Goal: Task Accomplishment & Management: Manage account settings

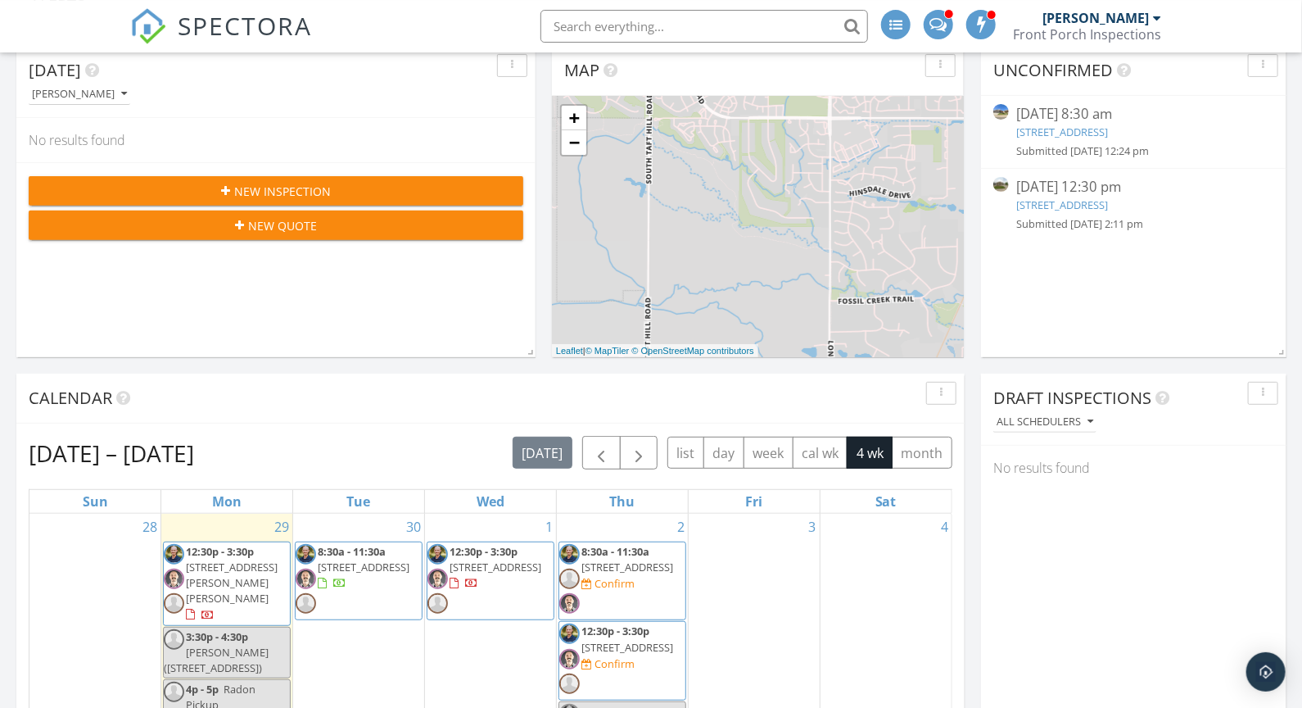
scroll to position [370, 0]
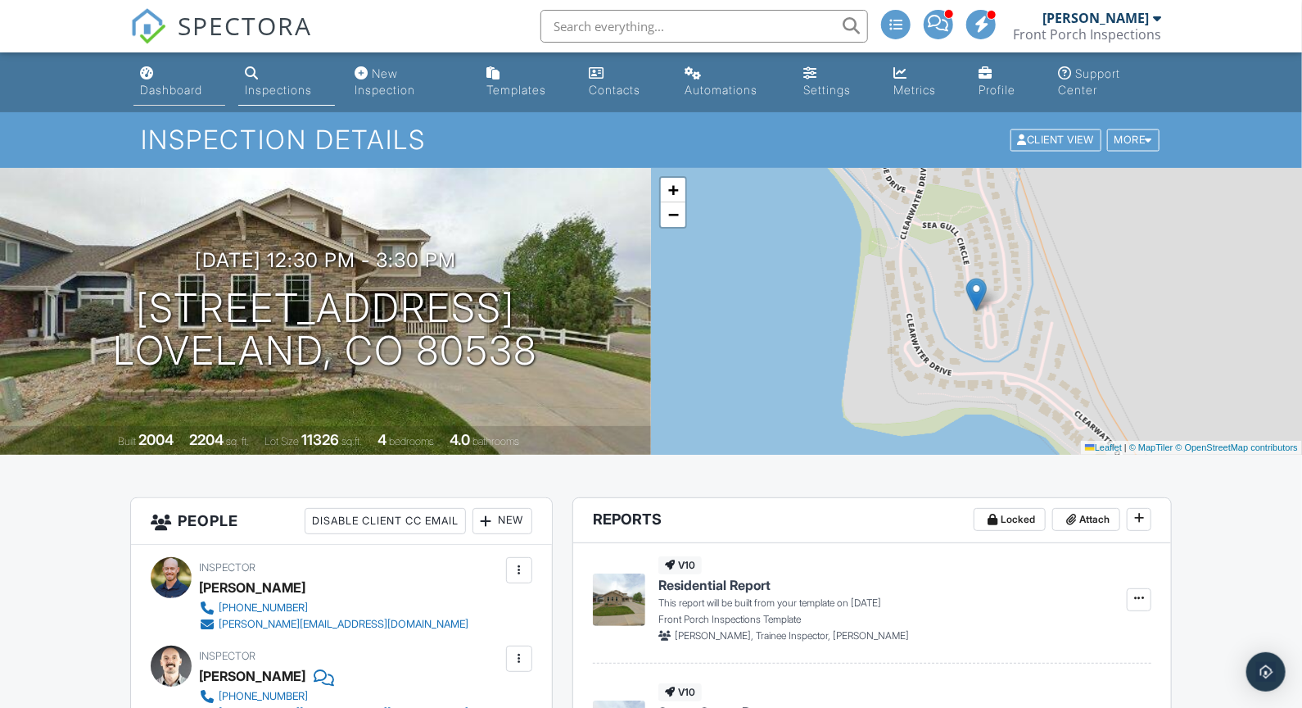
click at [173, 86] on div "Dashboard" at bounding box center [171, 90] width 62 height 14
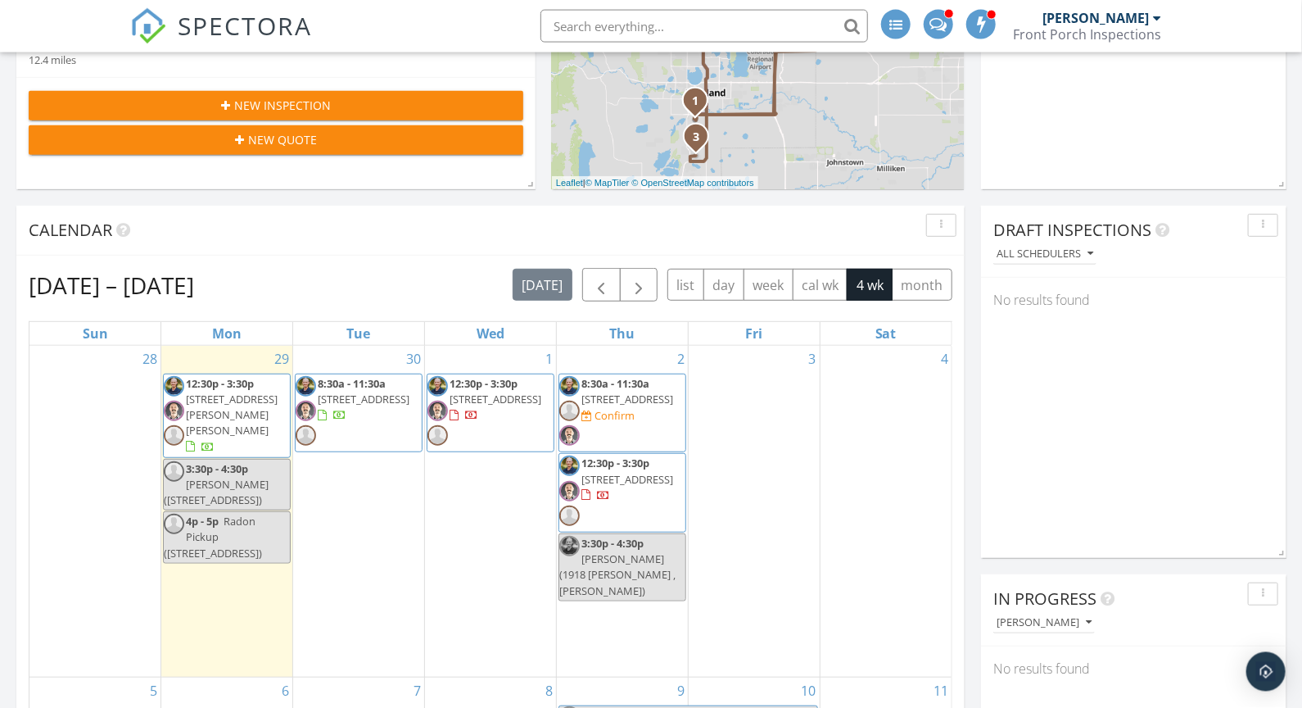
scroll to position [356, 0]
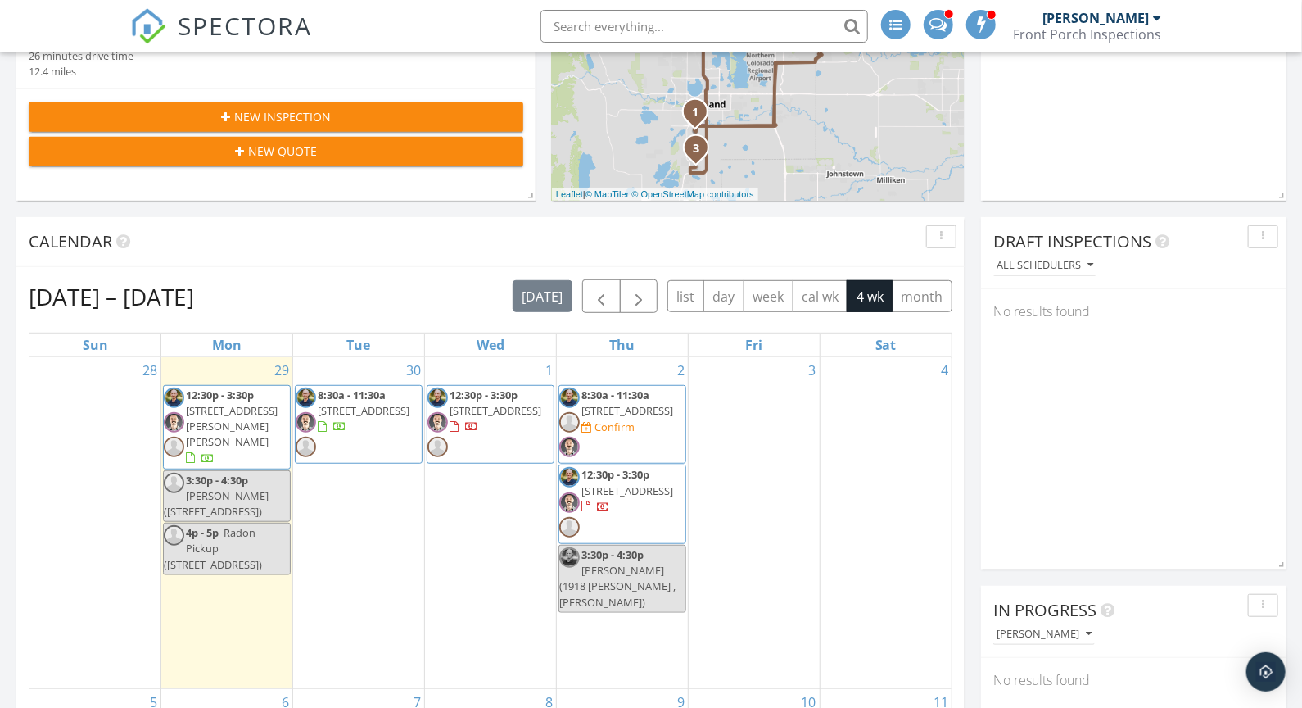
click at [238, 564] on span "Radon Pickup (667 Wagon Bend Rd , Berthoud)" at bounding box center [213, 548] width 98 height 46
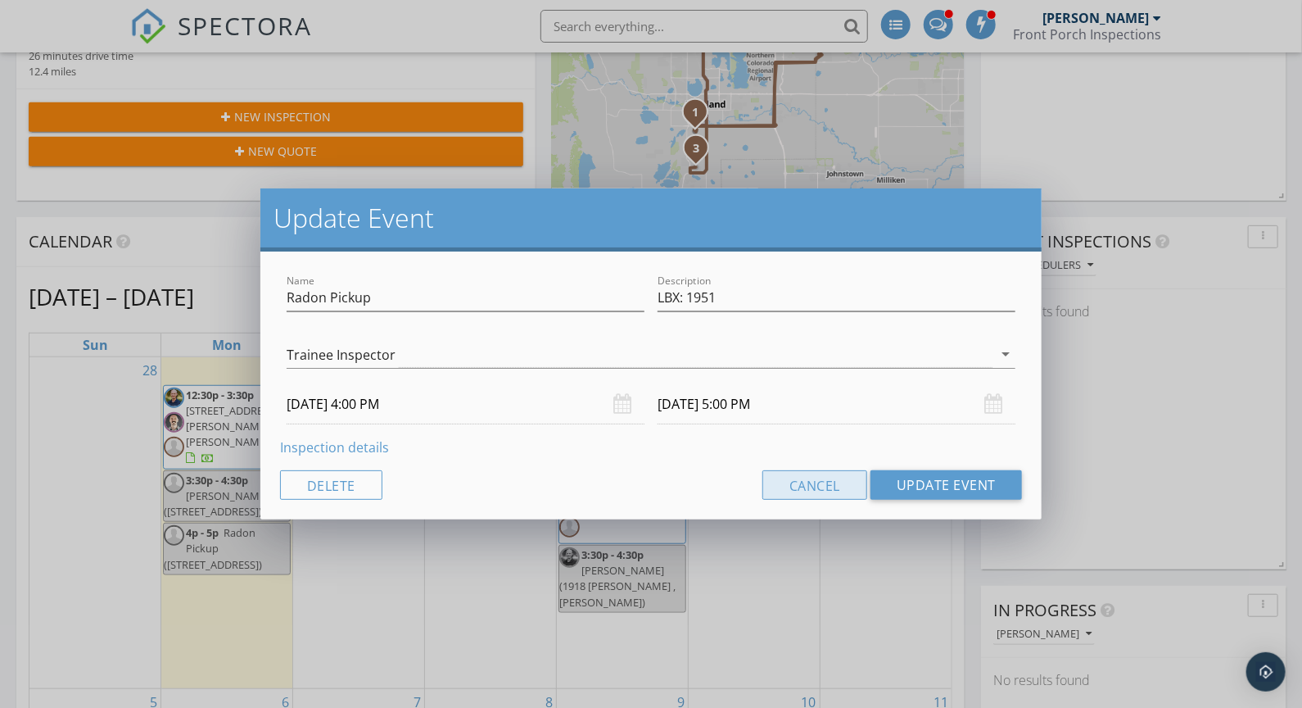
click at [806, 497] on button "Cancel" at bounding box center [815, 484] width 105 height 29
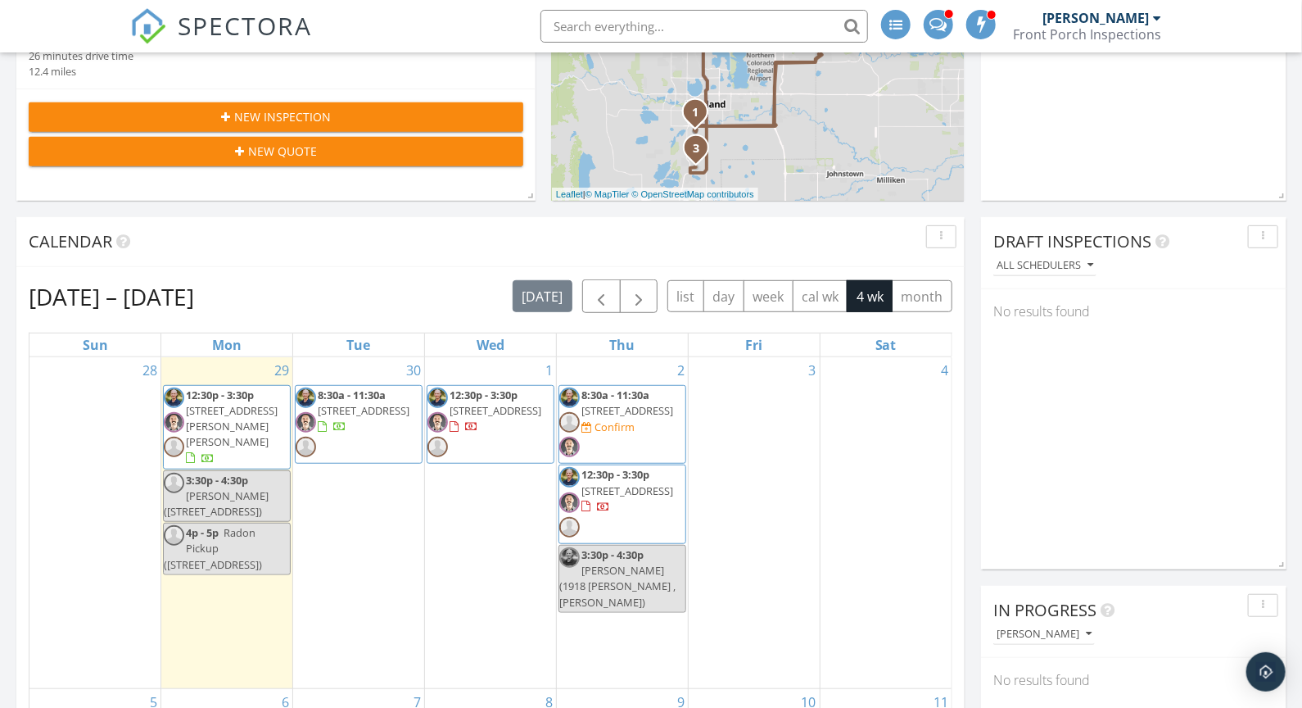
click at [249, 558] on span "Radon Pickup (667 Wagon Bend Rd , Berthoud)" at bounding box center [213, 548] width 98 height 46
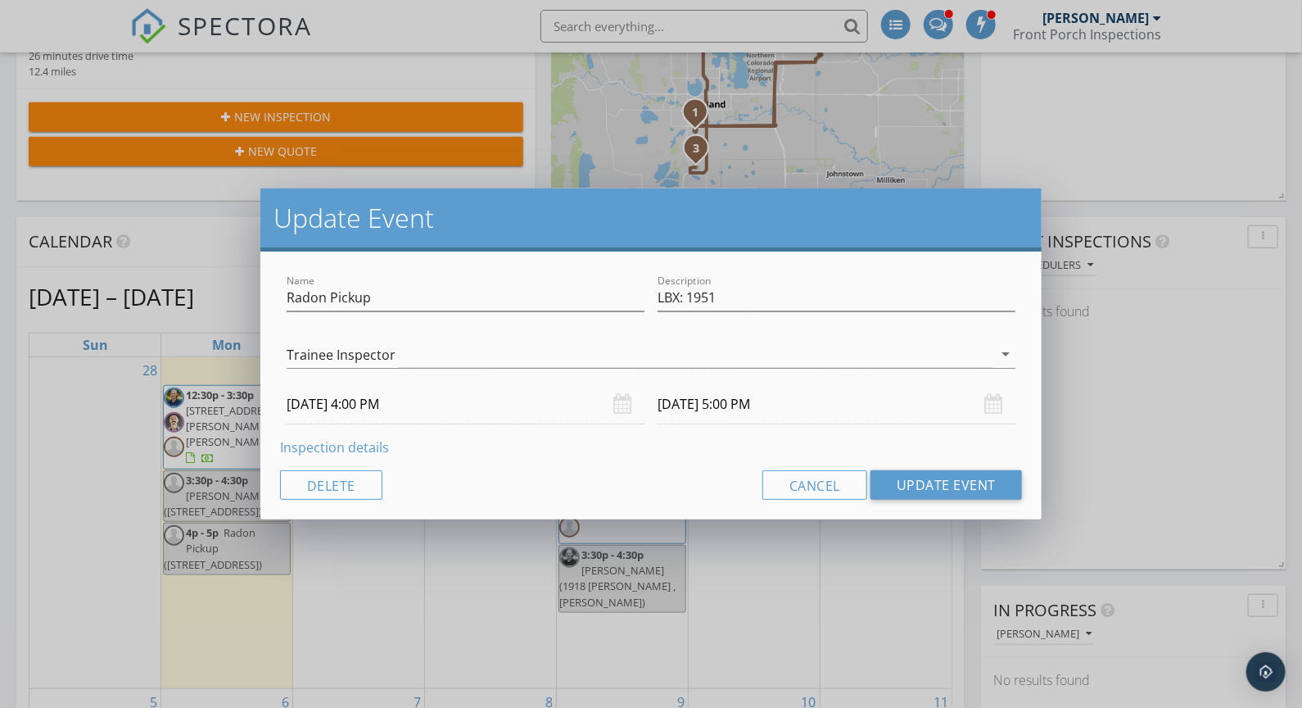
click at [374, 559] on div "Update Event Name Radon Pickup Description LBX: 1951 Jed Kaessner Kyle Wormser …" at bounding box center [651, 354] width 1302 height 708
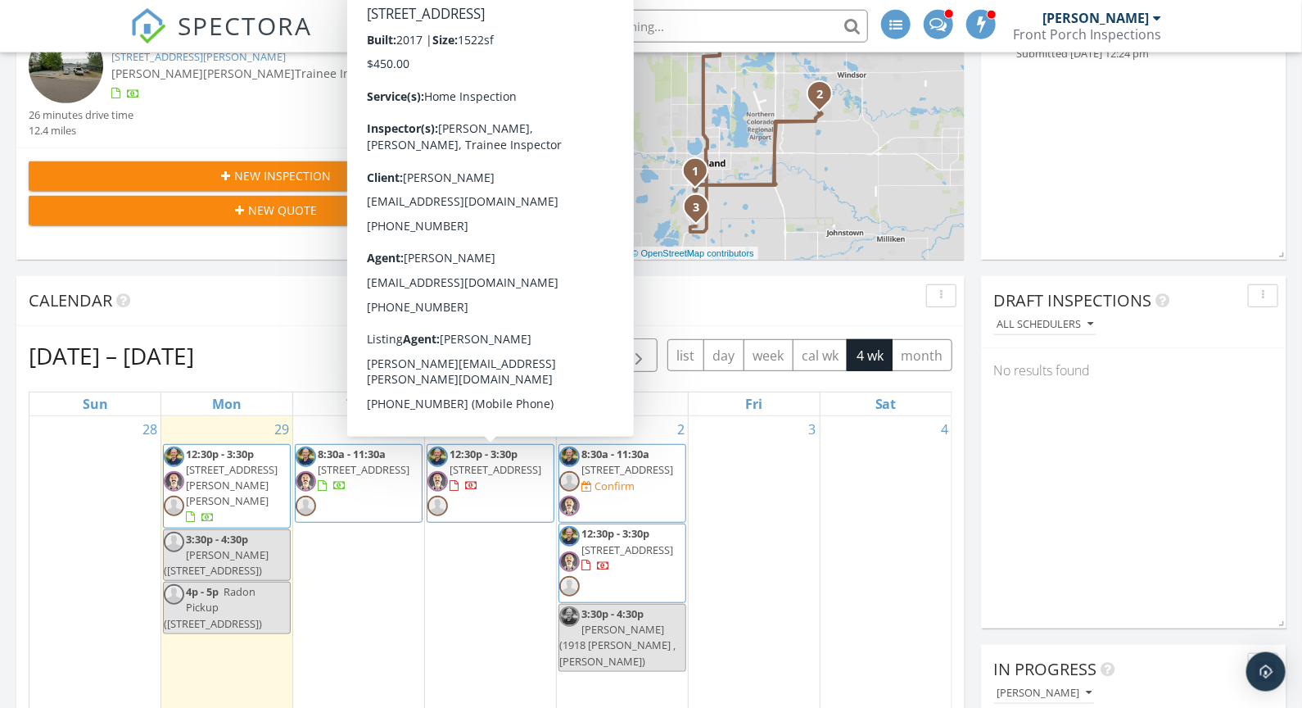
scroll to position [57, 0]
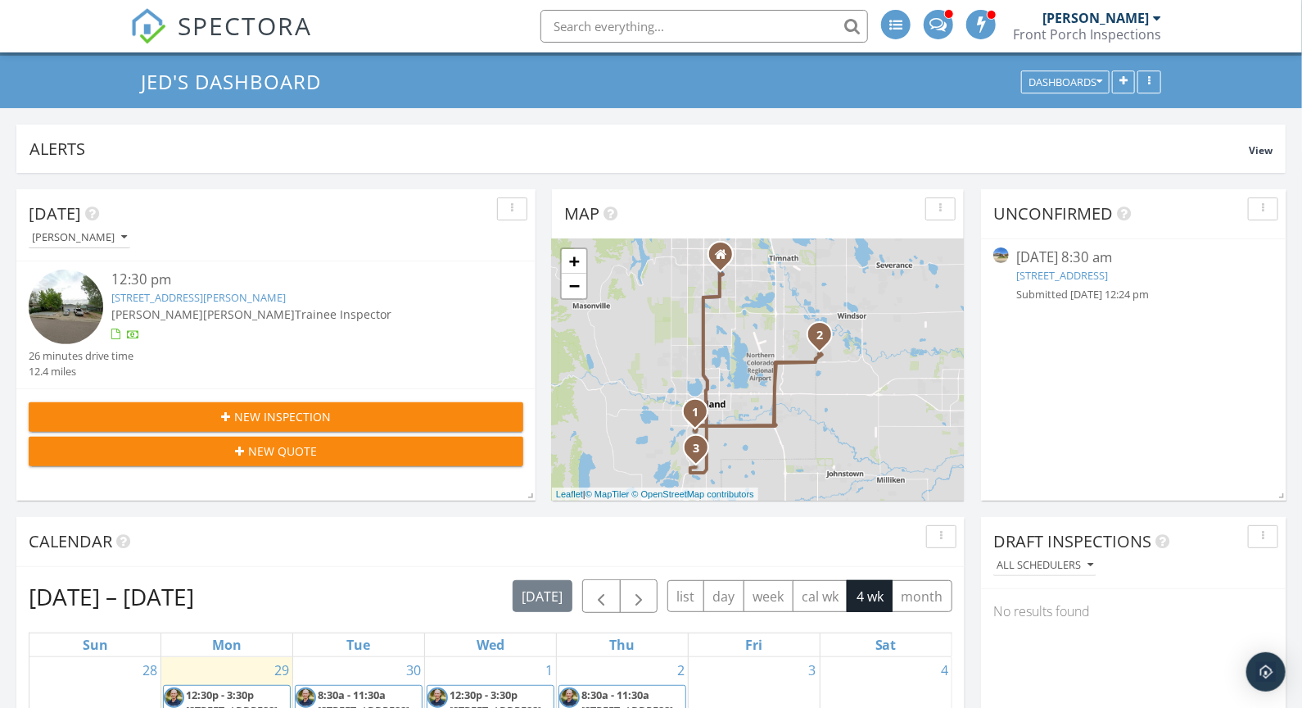
click at [645, 15] on input "text" at bounding box center [705, 26] width 328 height 33
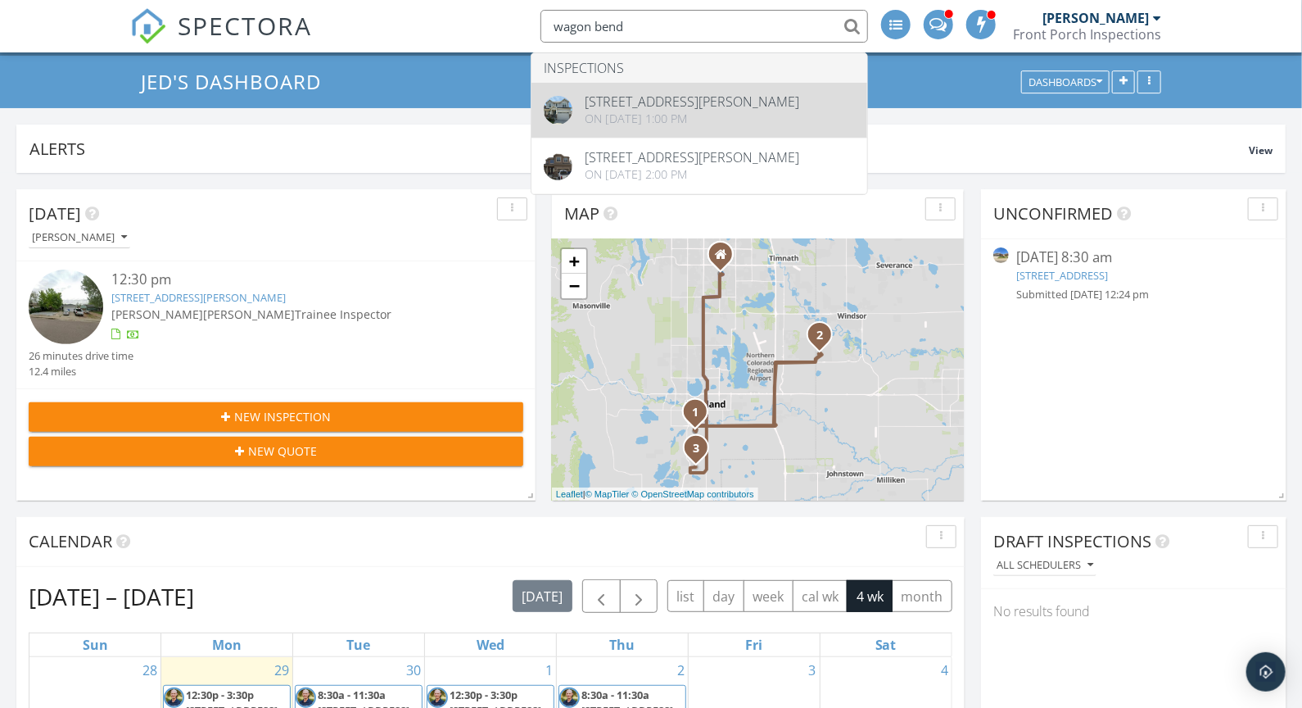
type input "wagon bend"
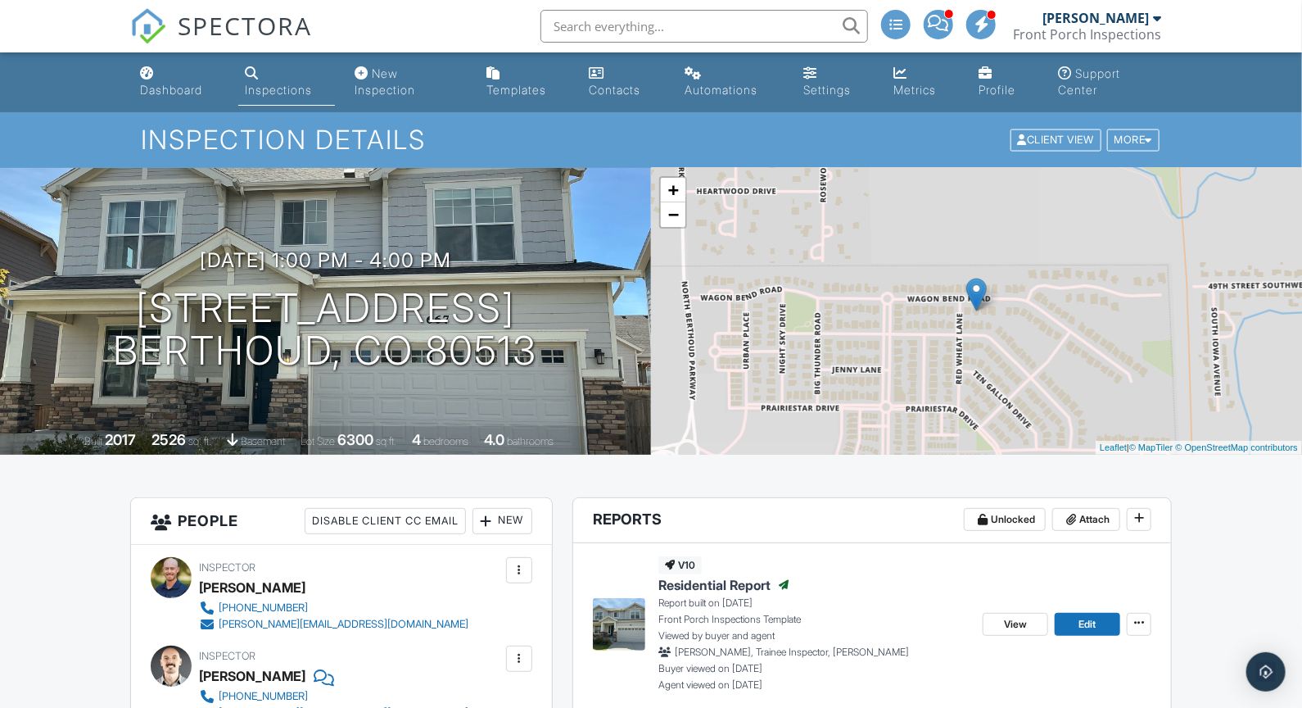
click at [192, 113] on div "Inspection Details Client View More Property Details Reschedule Reorder / Copy …" at bounding box center [651, 139] width 1302 height 55
click at [185, 96] on div "Dashboard" at bounding box center [171, 90] width 62 height 14
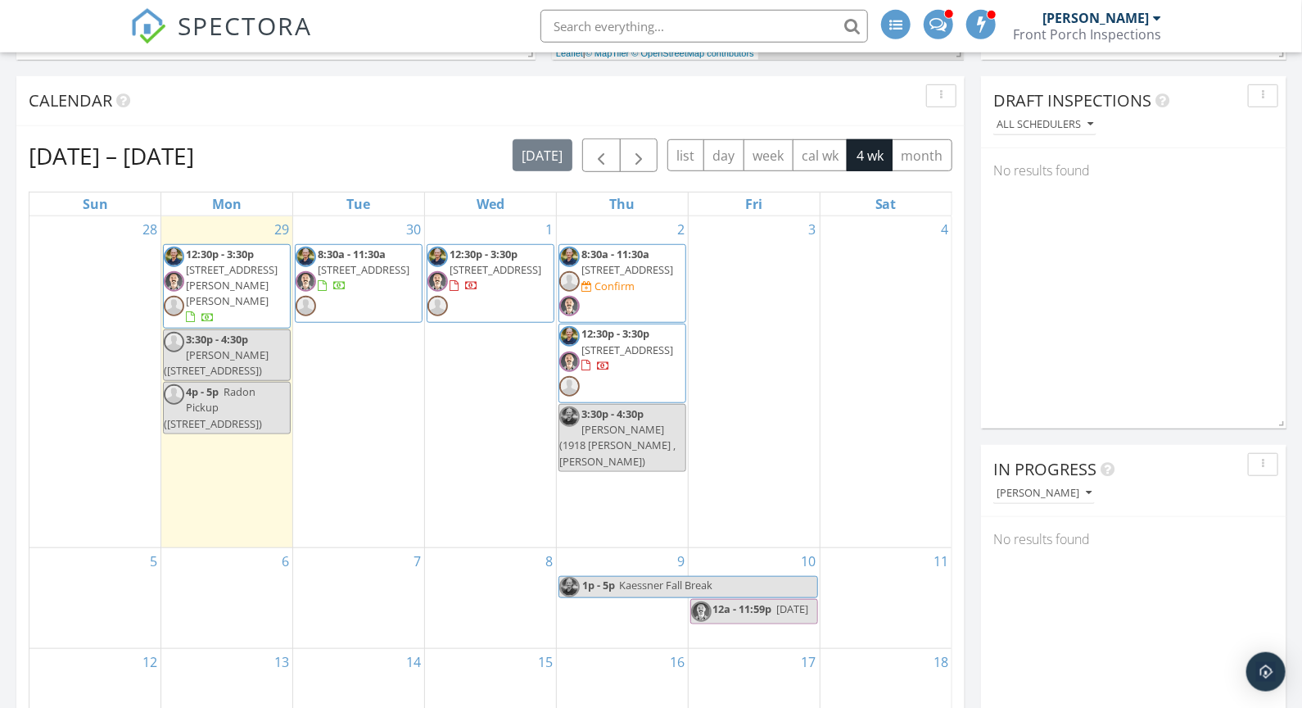
scroll to position [499, 0]
click at [206, 425] on link "4p - 5p Radon Pickup (667 Wagon Bend Rd , Berthoud)" at bounding box center [227, 406] width 128 height 52
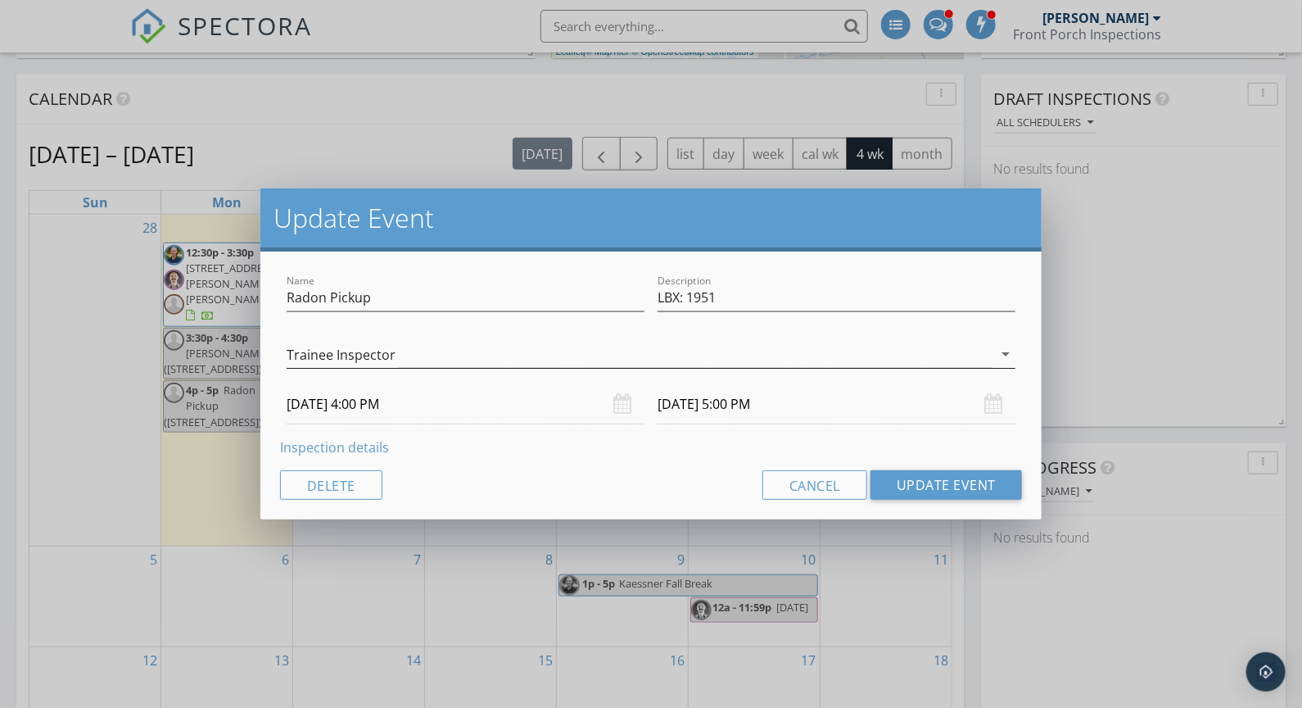
click at [337, 362] on div "Trainee Inspector" at bounding box center [341, 354] width 109 height 15
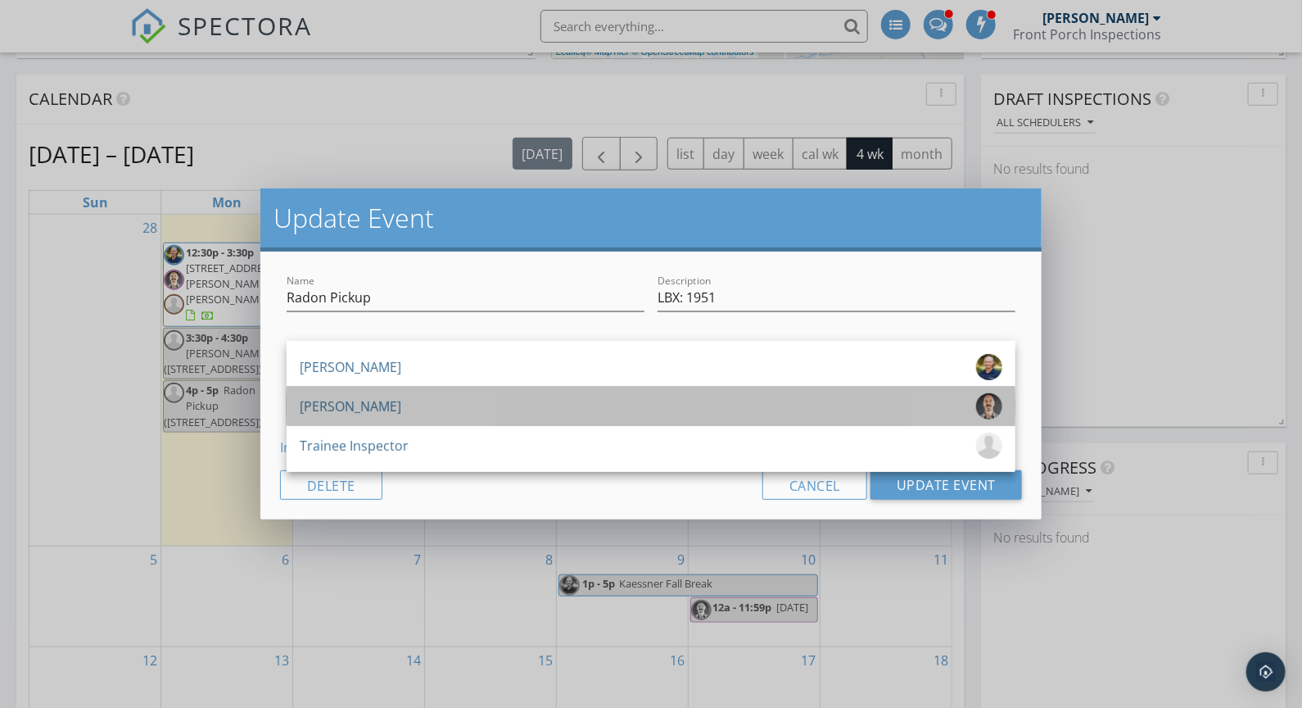
click at [344, 401] on div "[PERSON_NAME]" at bounding box center [351, 406] width 102 height 26
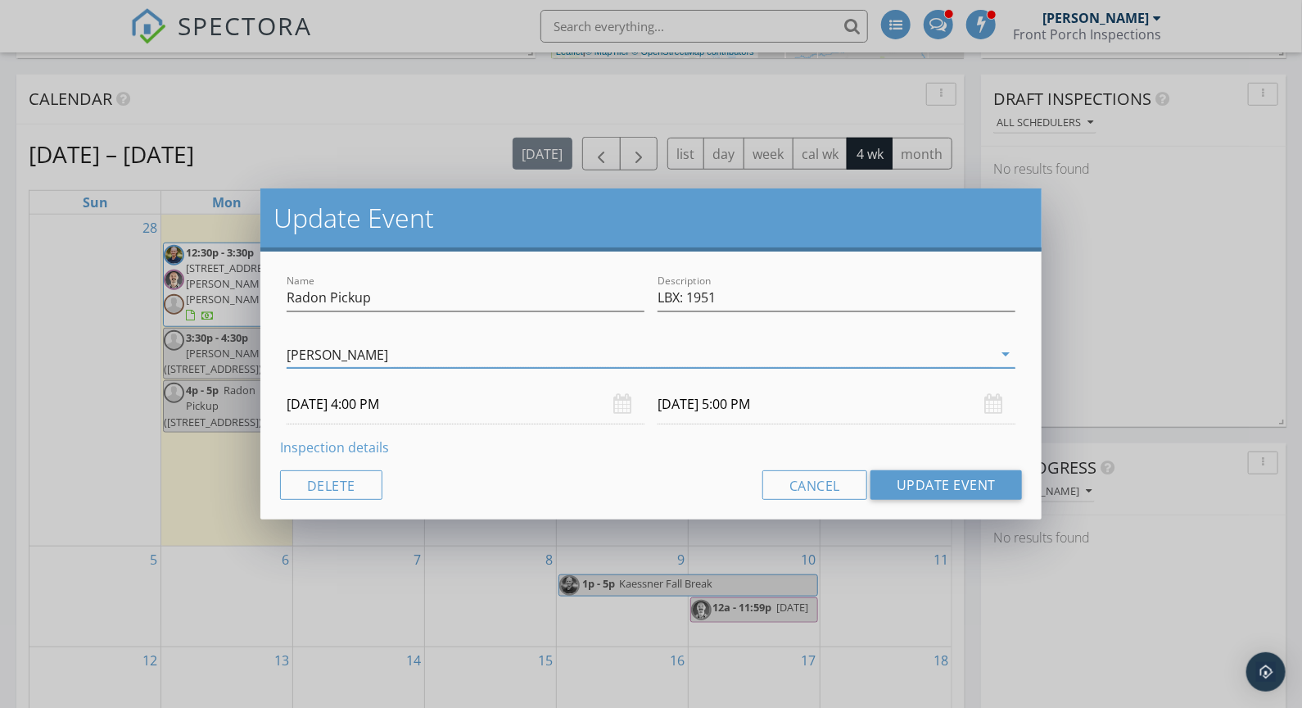
click at [378, 410] on input "09/29/2025 4:00 PM" at bounding box center [466, 404] width 358 height 40
click at [906, 493] on button "Update Event" at bounding box center [947, 484] width 152 height 29
click at [331, 364] on div "Trainee Inspector" at bounding box center [640, 354] width 706 height 27
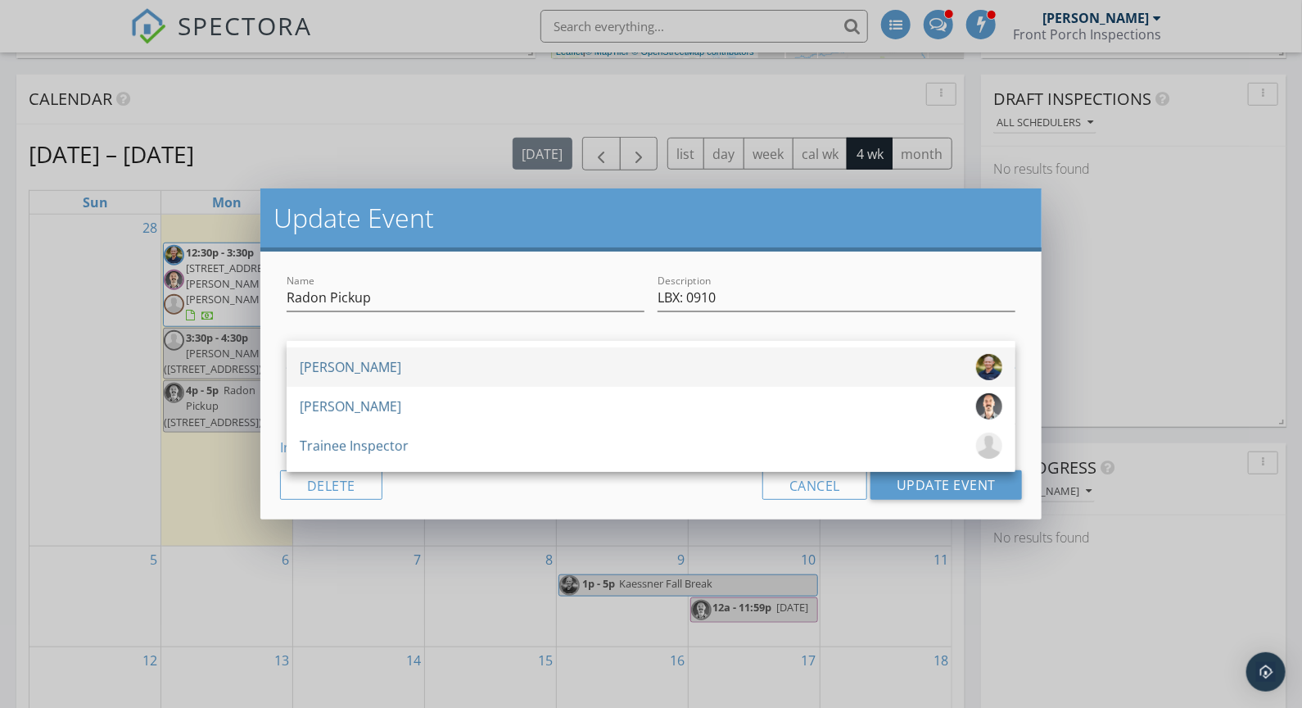
click at [338, 369] on div "[PERSON_NAME]" at bounding box center [351, 367] width 102 height 26
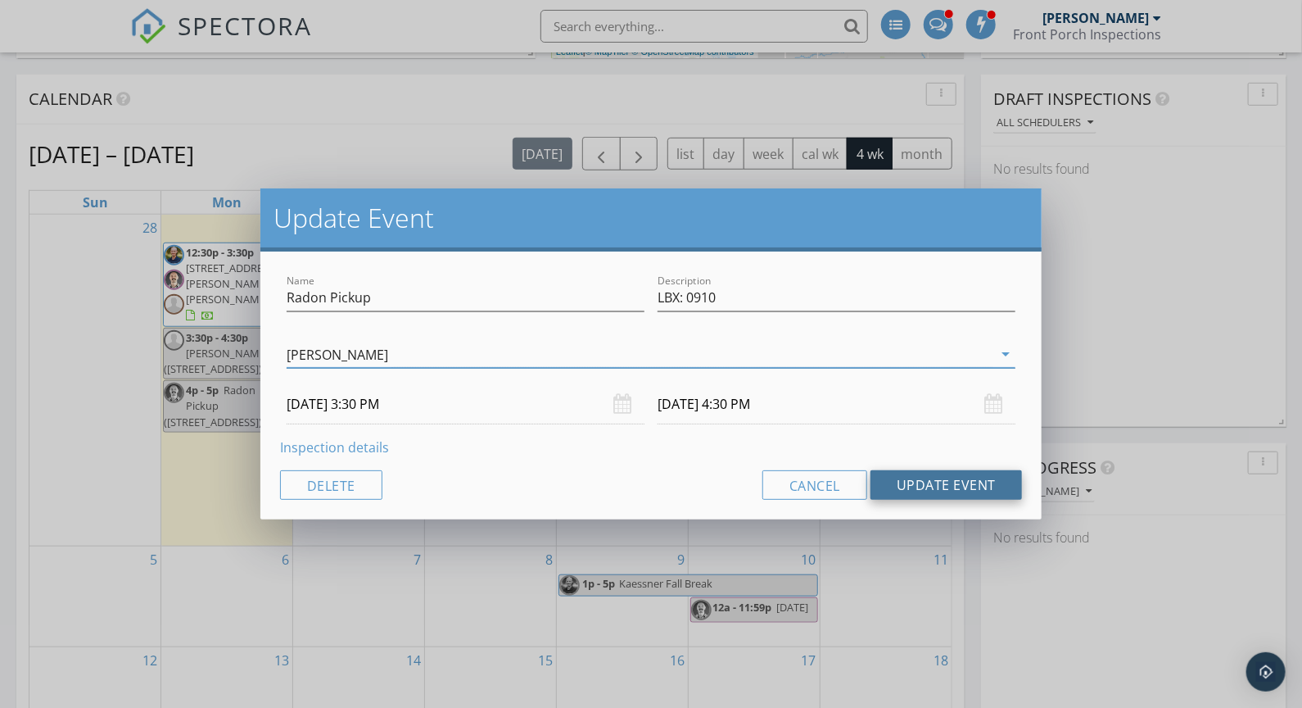
click at [939, 481] on button "Update Event" at bounding box center [947, 484] width 152 height 29
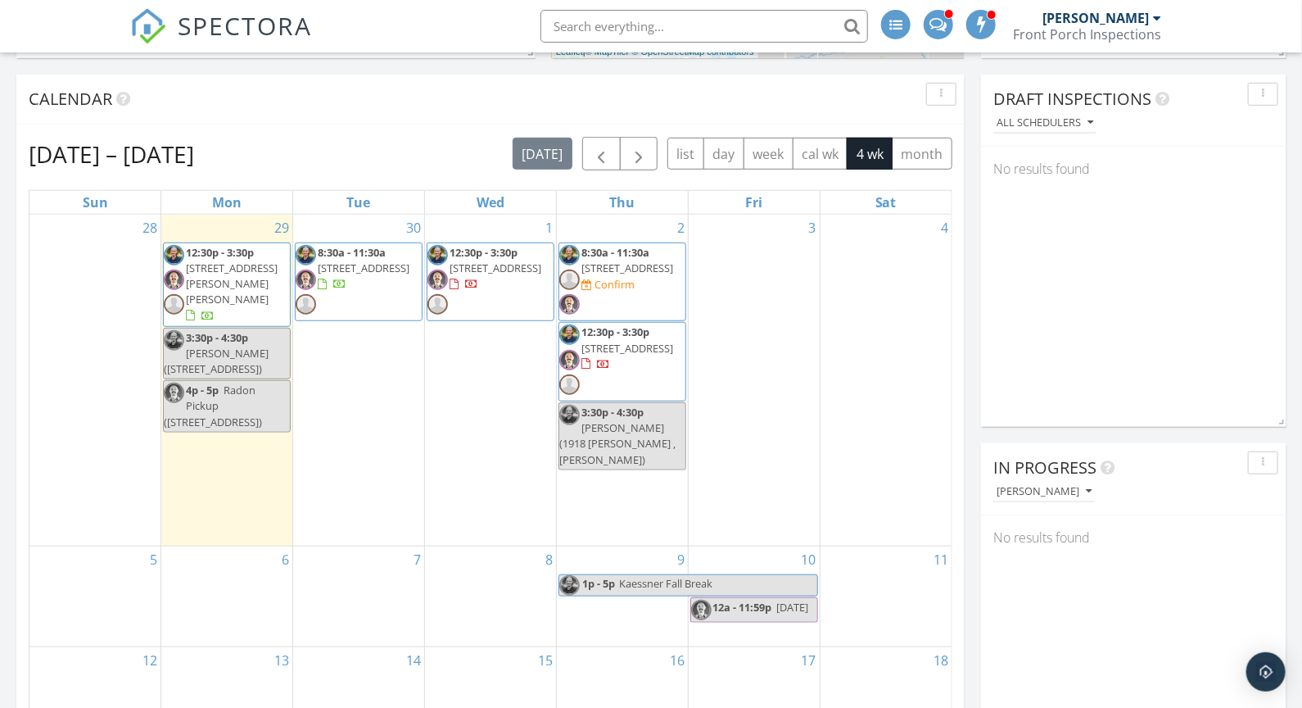
click at [260, 301] on span "12:30p - 3:30p 1918 Cindy Ct , Loveland 80537" at bounding box center [227, 284] width 126 height 79
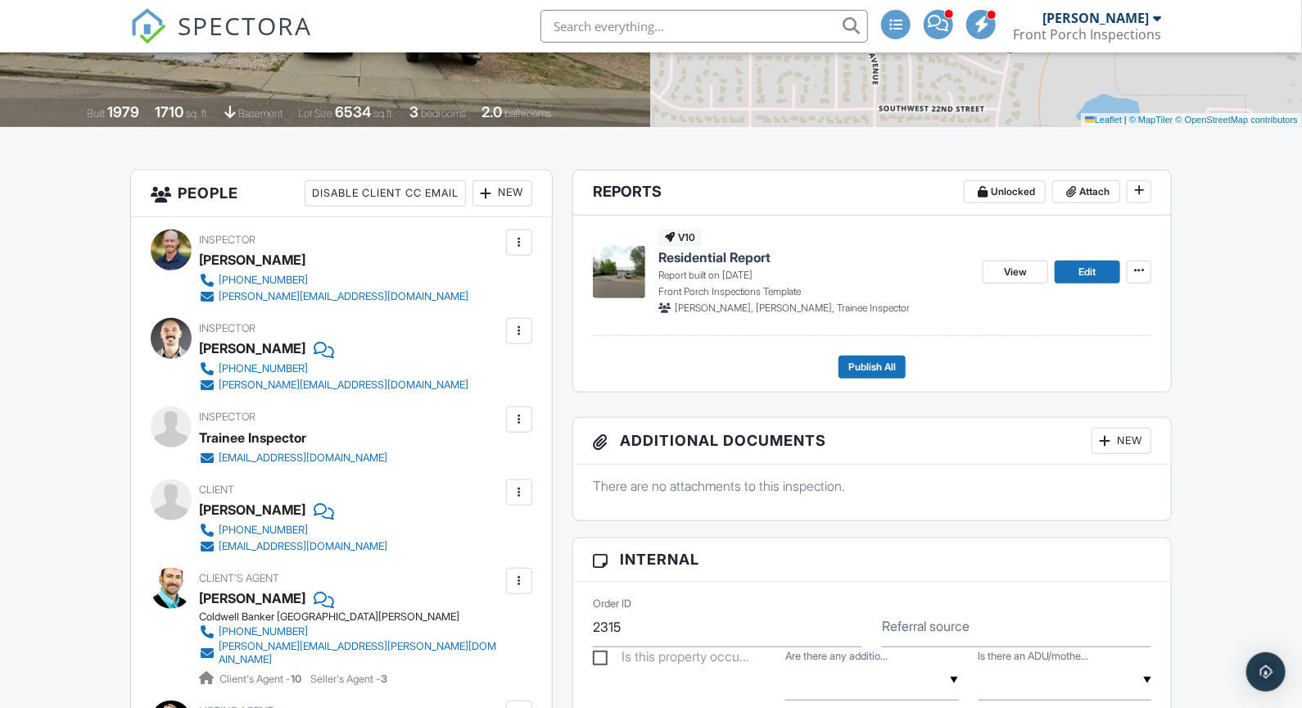
scroll to position [699, 0]
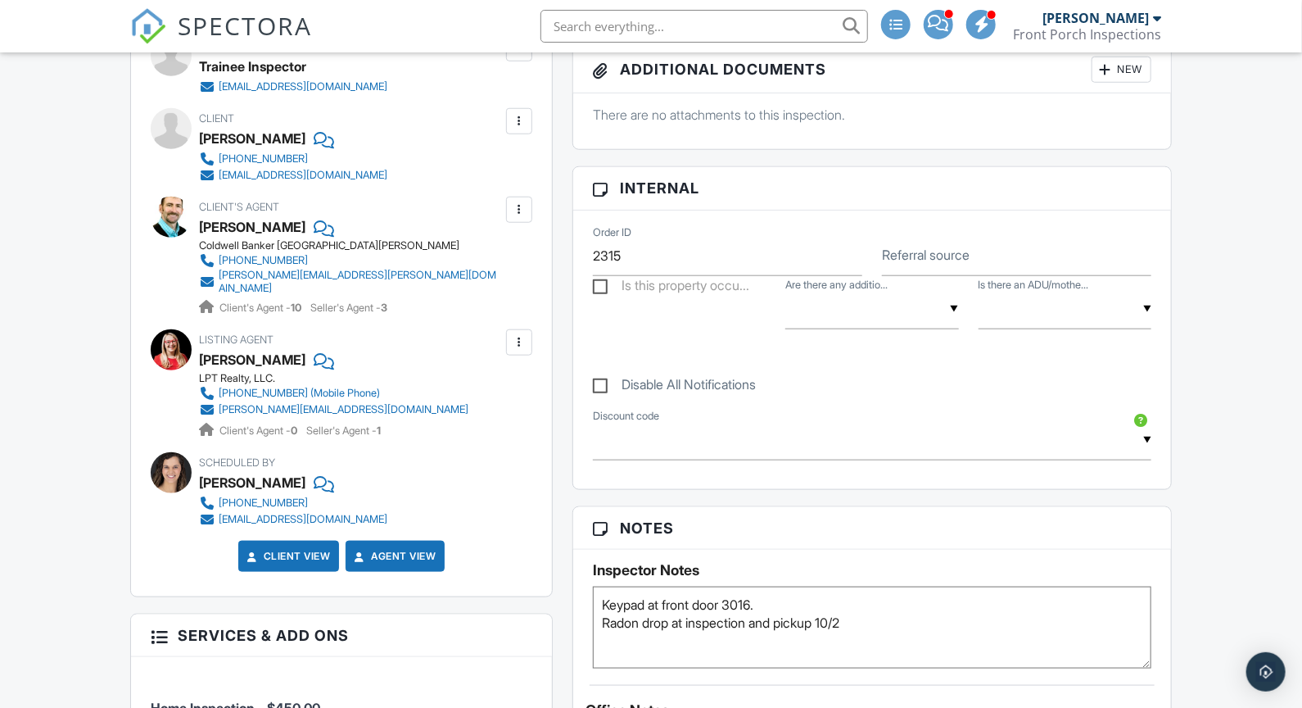
click at [850, 606] on textarea "Keypad at front door 3016. Radon drop at inspection and pickup 10/2" at bounding box center [872, 627] width 559 height 82
type textarea "Keypad at front door 3016. Check basement floor? Check back gas line? Radon dro…"
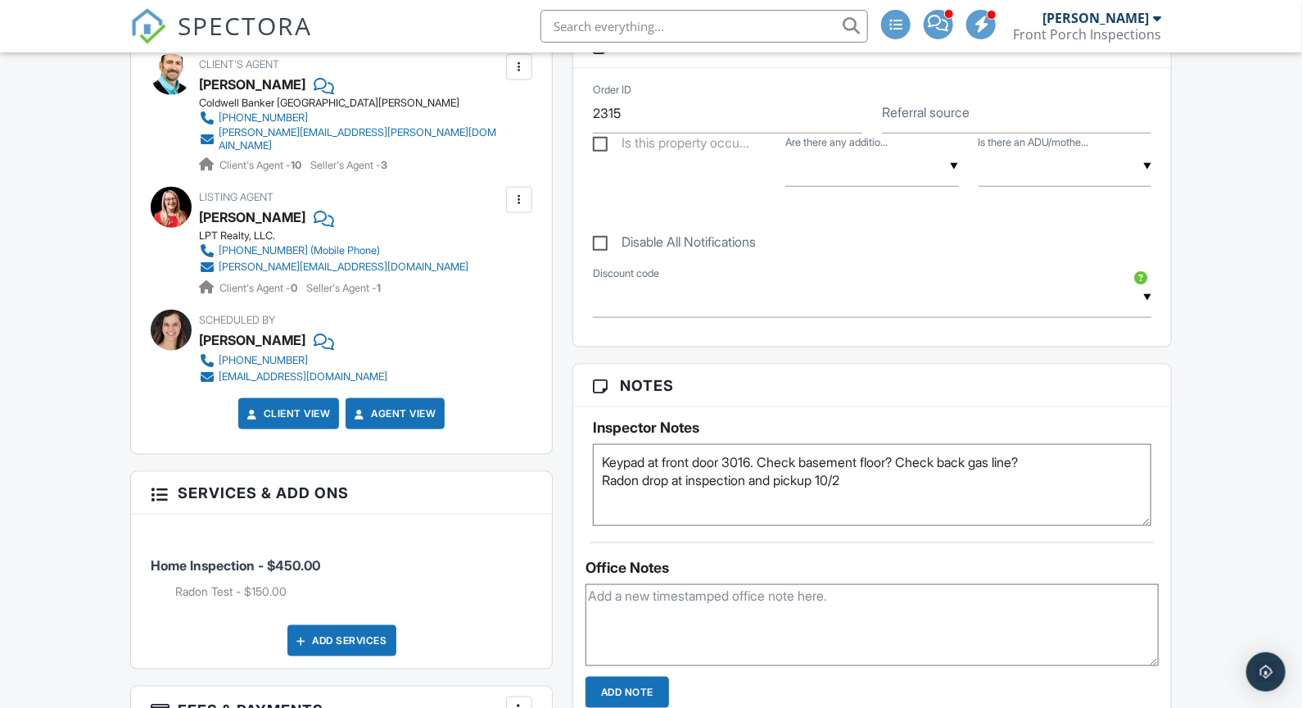
scroll to position [0, 0]
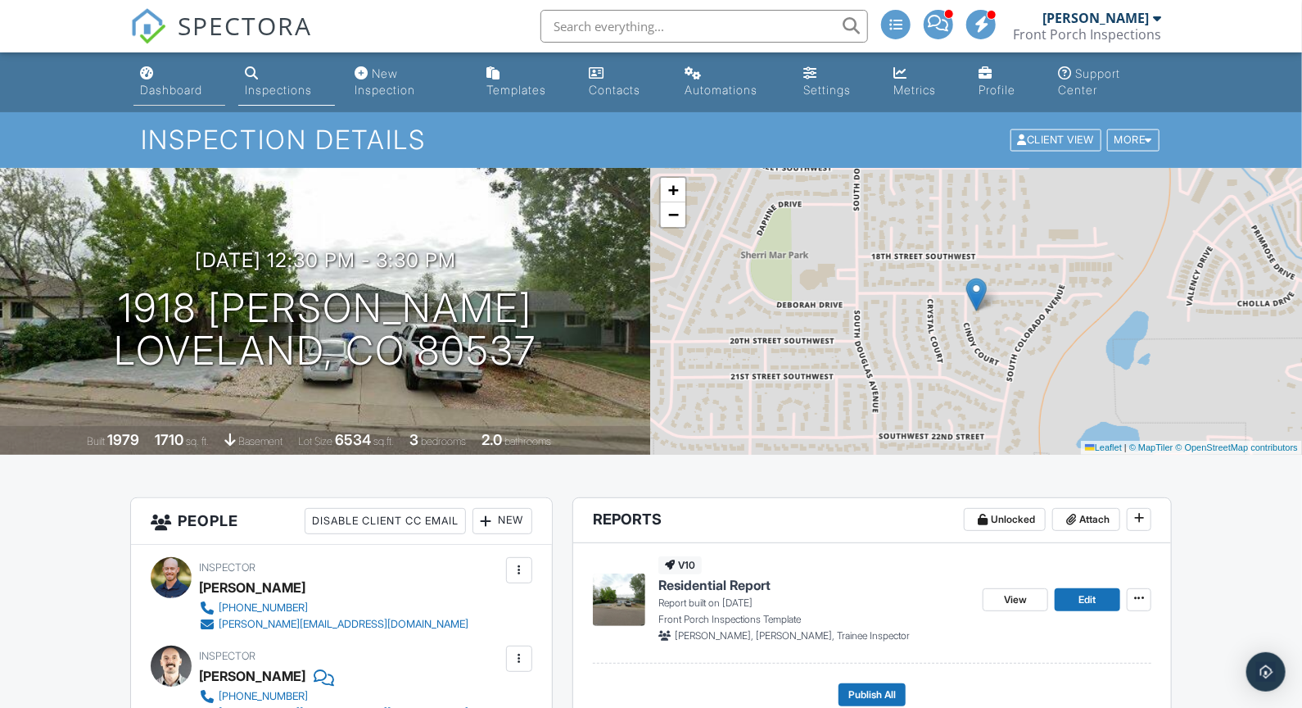
click at [154, 66] on link "Dashboard" at bounding box center [180, 82] width 92 height 47
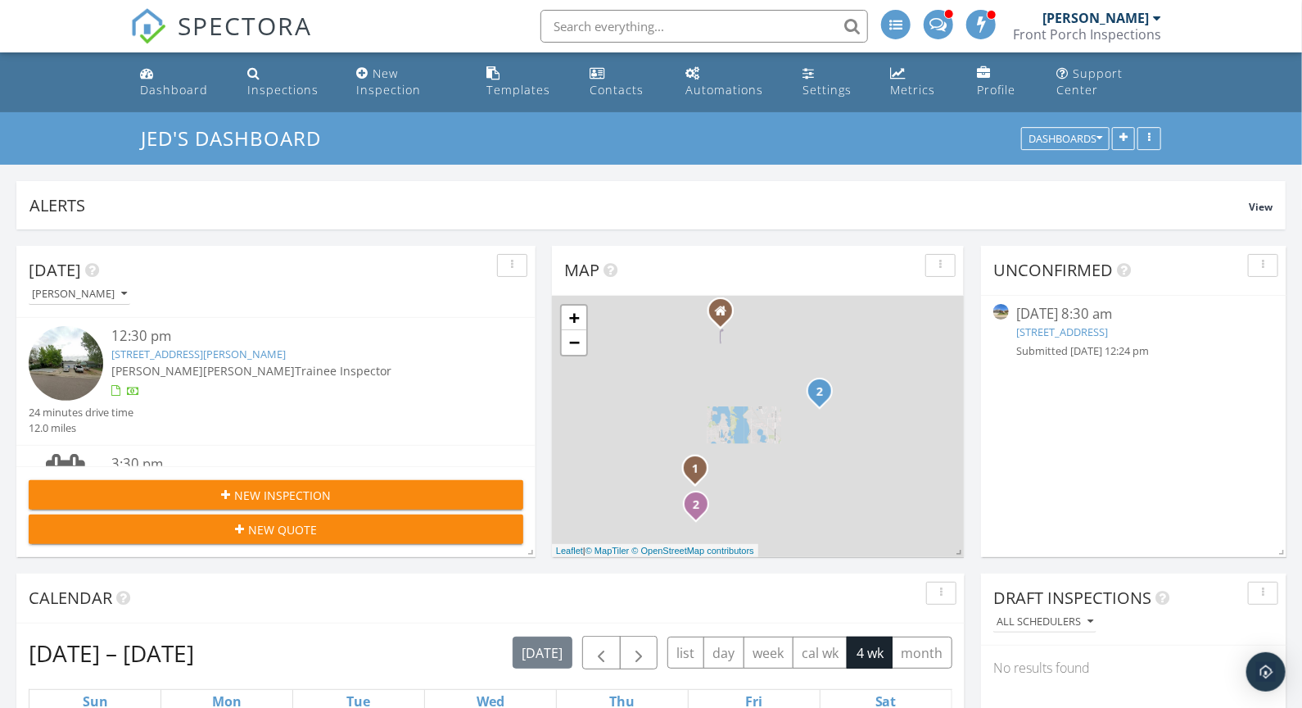
scroll to position [1205, 1303]
